Goal: Find specific page/section: Find specific page/section

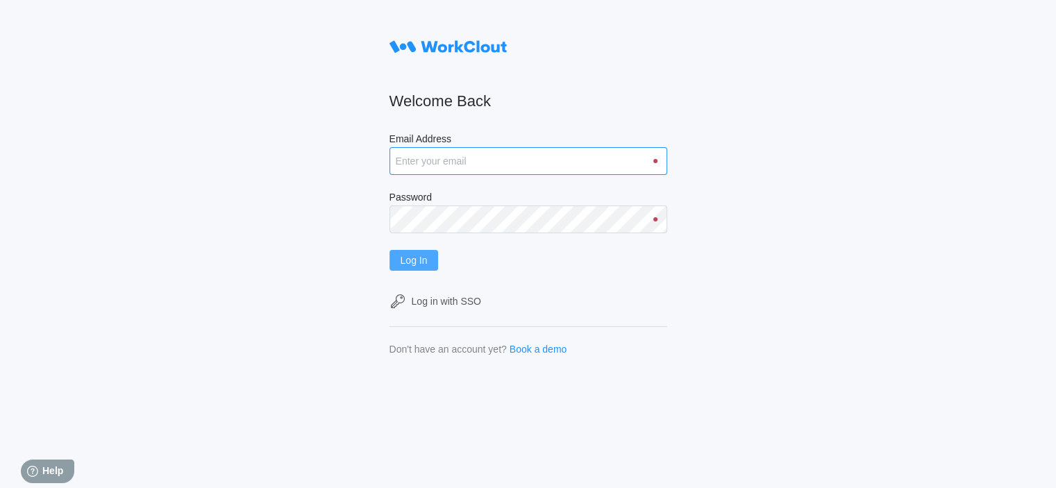
type input "[EMAIL_ADDRESS][DOMAIN_NAME]"
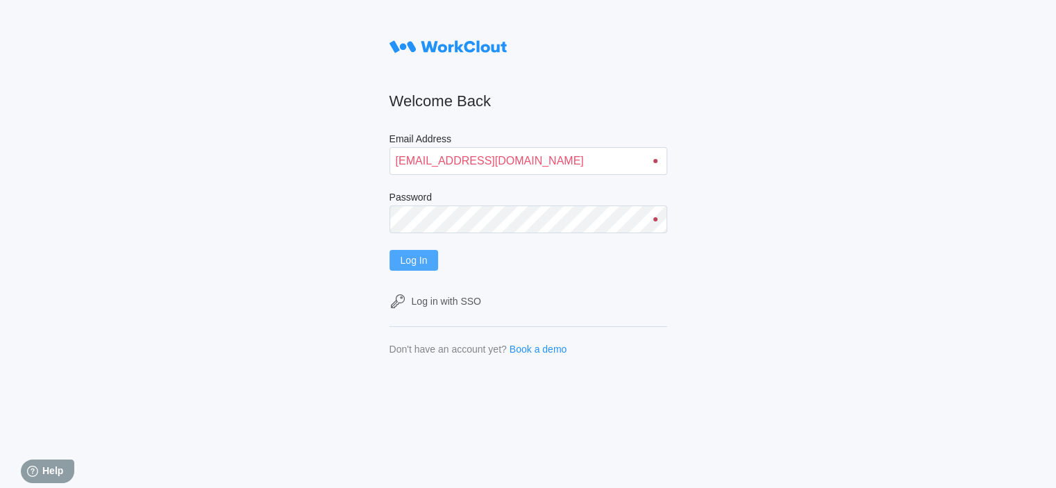
click at [407, 260] on span "Log In" at bounding box center [414, 260] width 27 height 10
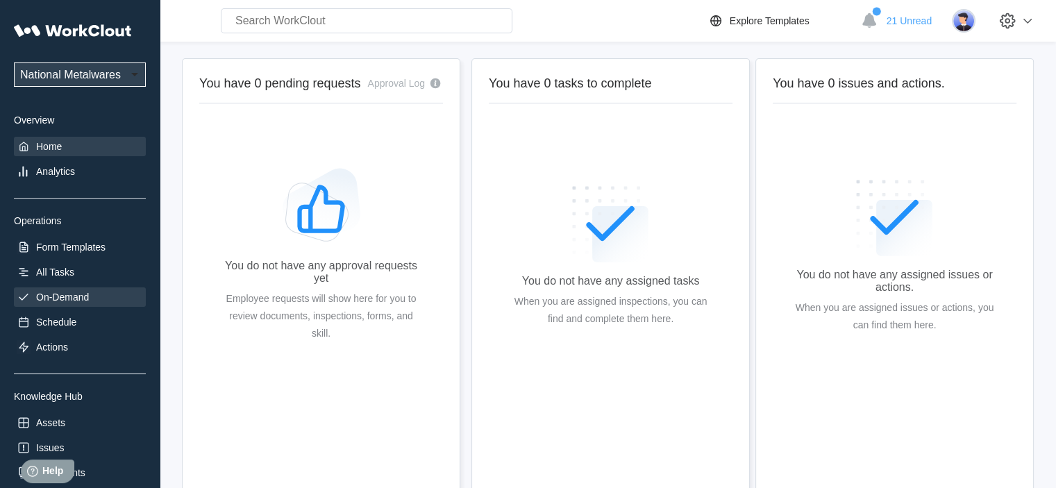
click at [75, 294] on div "On-Demand" at bounding box center [62, 297] width 53 height 11
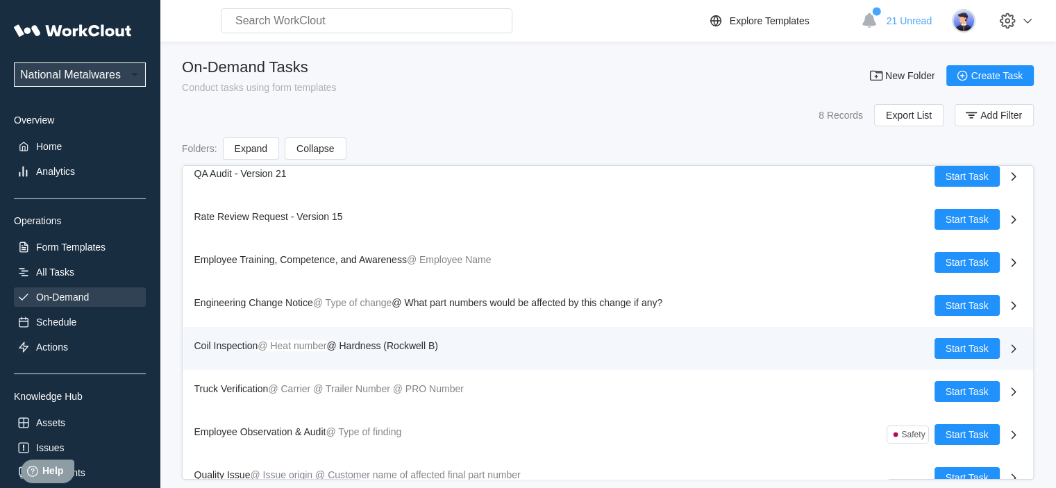
scroll to position [31, 0]
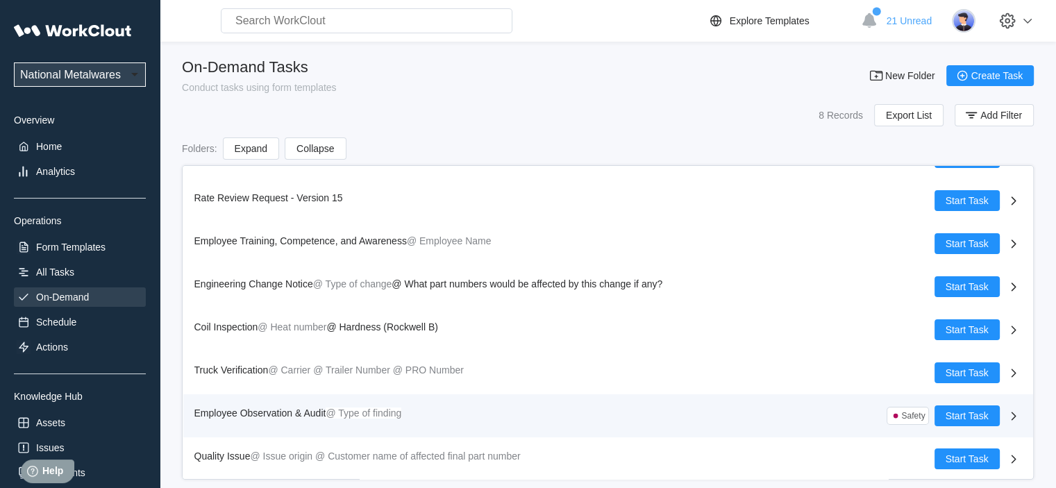
click at [244, 408] on span "Employee Observation & Audit" at bounding box center [260, 412] width 132 height 11
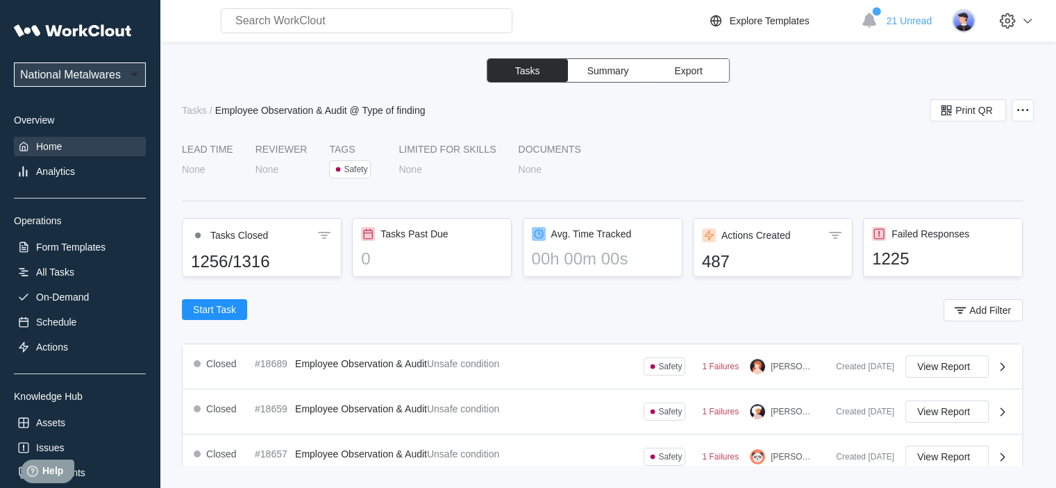
click at [61, 149] on div "Home" at bounding box center [49, 146] width 26 height 11
